Goal: Task Accomplishment & Management: Manage account settings

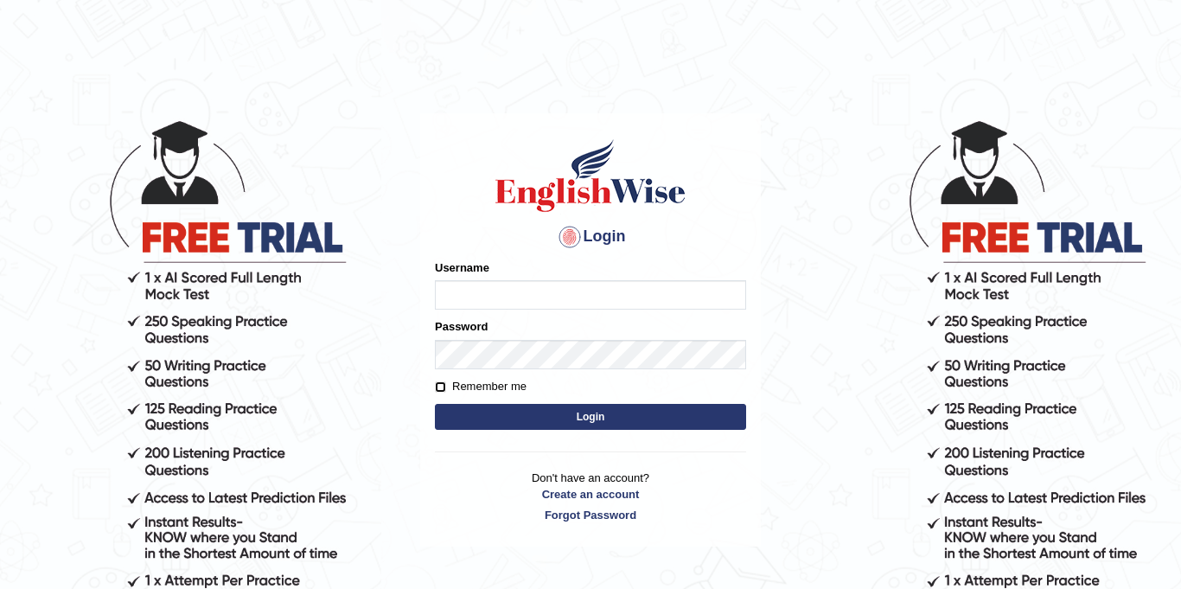
click at [445, 388] on input "Remember me" at bounding box center [440, 386] width 11 height 11
checkbox input "true"
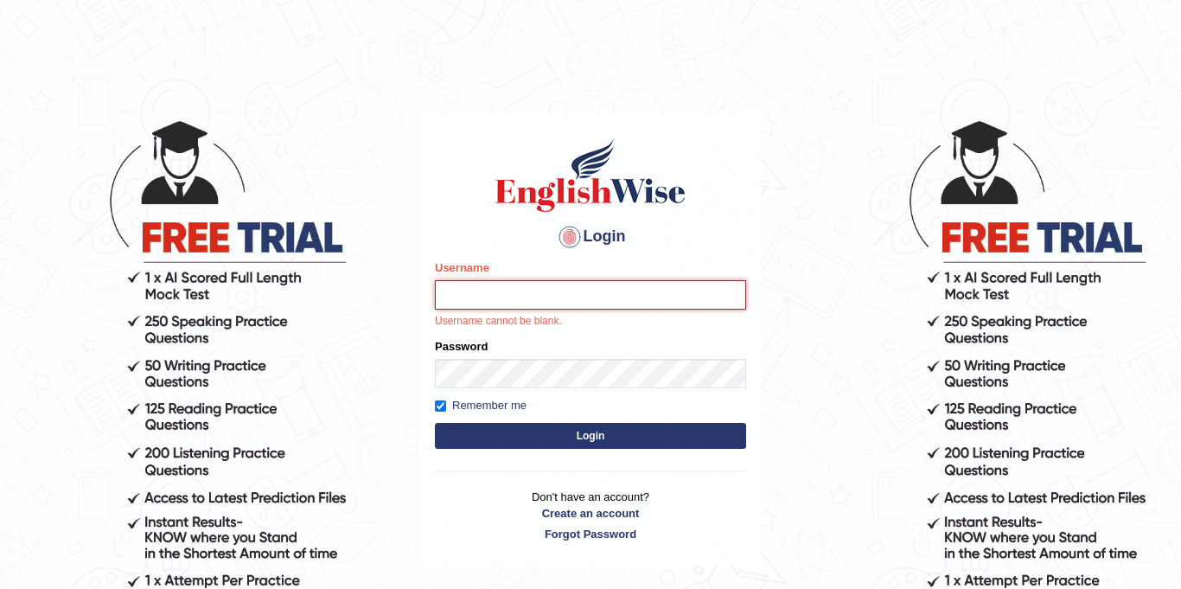
click at [573, 300] on input "Username" at bounding box center [590, 294] width 311 height 29
type input "muhammadaayanebb"
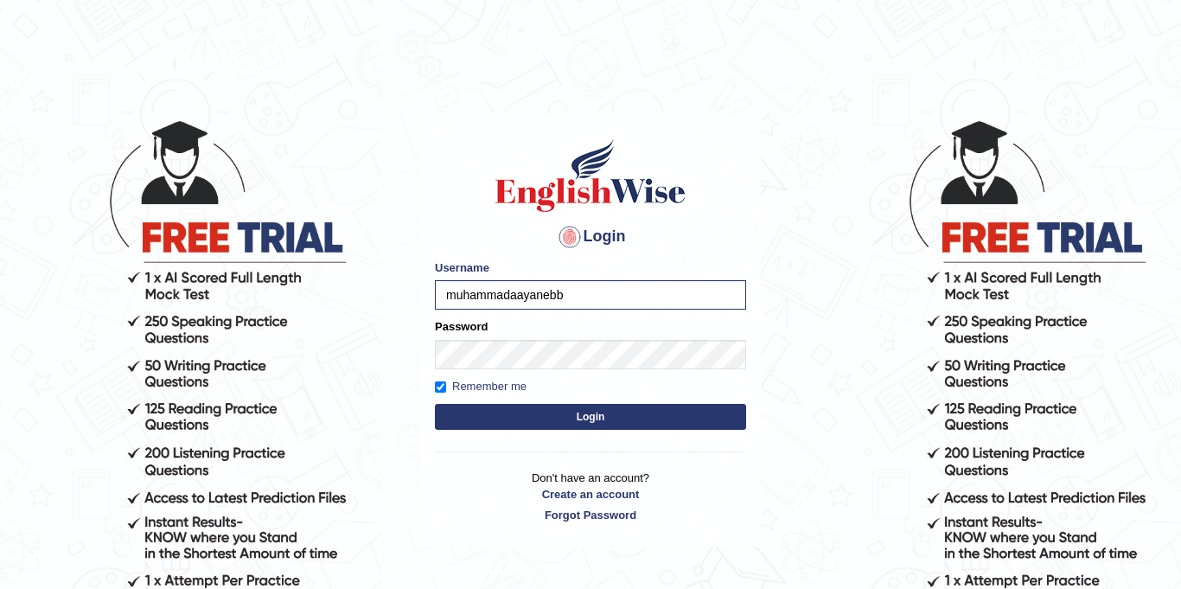
click at [592, 421] on button "Login" at bounding box center [590, 417] width 311 height 26
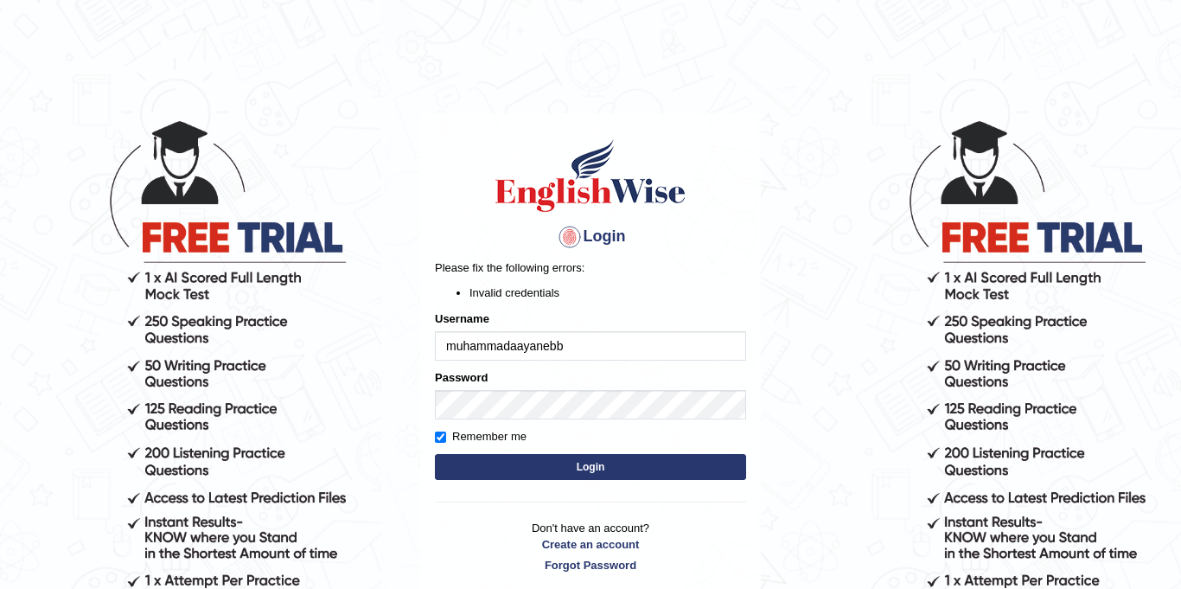
click at [624, 473] on button "Login" at bounding box center [590, 467] width 311 height 26
click at [602, 466] on button "Login" at bounding box center [590, 467] width 311 height 26
click at [630, 327] on div "Username muhammadaayanebb" at bounding box center [590, 335] width 311 height 50
